Goal: Navigation & Orientation: Find specific page/section

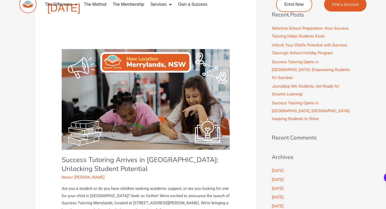
scroll to position [117, 0]
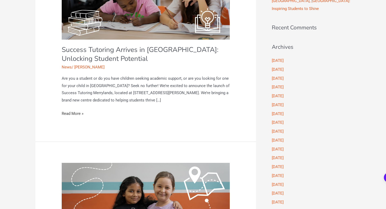
click at [72, 112] on link "Success Tutoring Arrives in Merrylands: Unlocking Student Potential Read More »" at bounding box center [73, 113] width 22 height 7
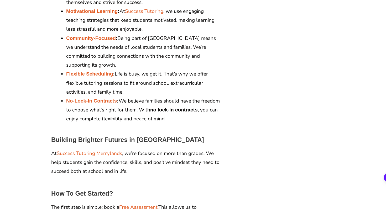
scroll to position [795, 0]
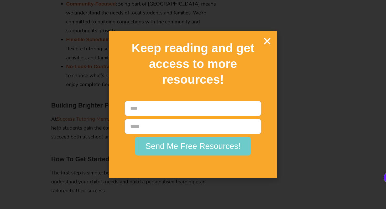
click at [273, 39] on div "Keep reading and get access to more resources!" at bounding box center [193, 64] width 163 height 60
click at [270, 42] on icon "Close" at bounding box center [266, 40] width 9 height 9
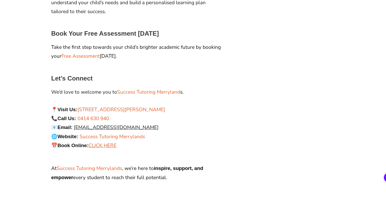
scroll to position [974, 0]
click at [108, 124] on div "Let’s Connect We’d love to welcome you to Success Tutoring Merryland s. 📍 Visit…" at bounding box center [136, 117] width 171 height 84
click at [108, 142] on span "CLICK HERE" at bounding box center [102, 145] width 28 height 7
